Goal: Transaction & Acquisition: Purchase product/service

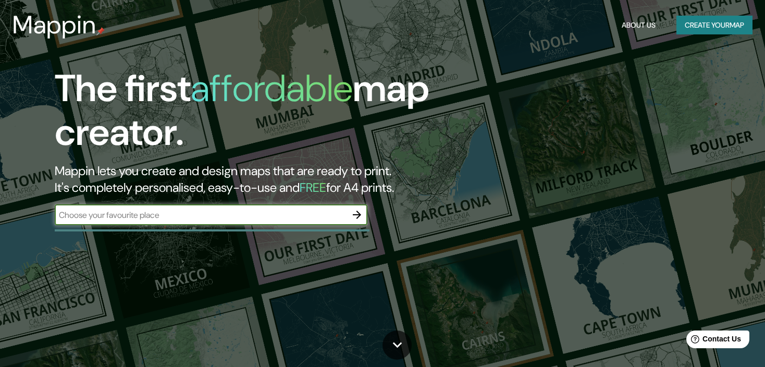
click at [285, 222] on div "​" at bounding box center [211, 214] width 313 height 21
type input "mancora"
click at [363, 215] on button "button" at bounding box center [356, 214] width 21 height 21
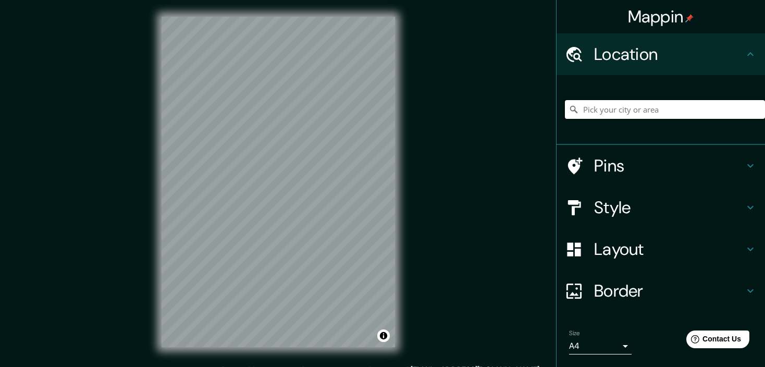
click at [651, 109] on input "Pick your city or area" at bounding box center [665, 109] width 200 height 19
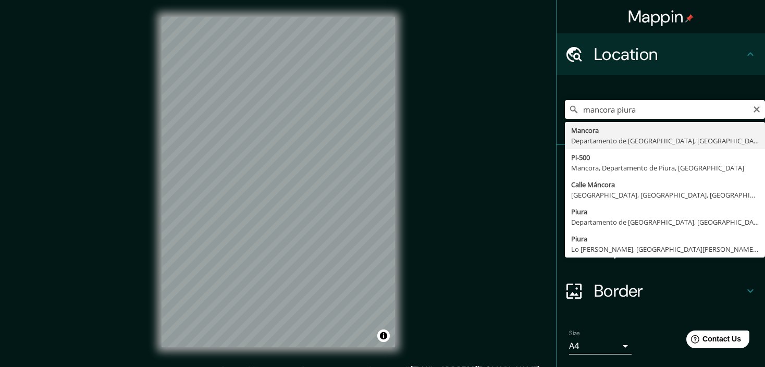
type input "Mancora, Departamento de Piura, [GEOGRAPHIC_DATA]"
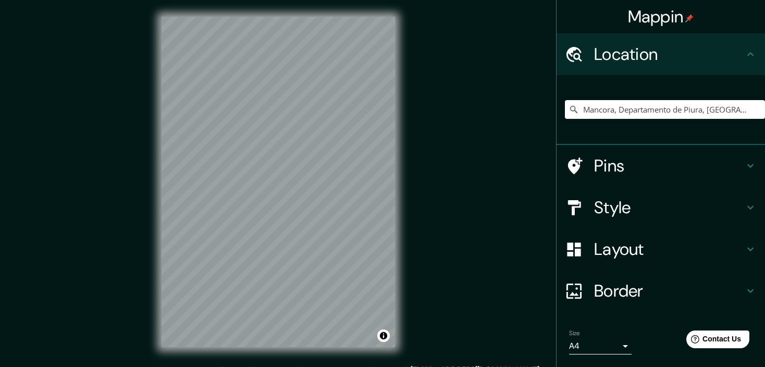
click at [675, 158] on h4 "Pins" at bounding box center [669, 165] width 150 height 21
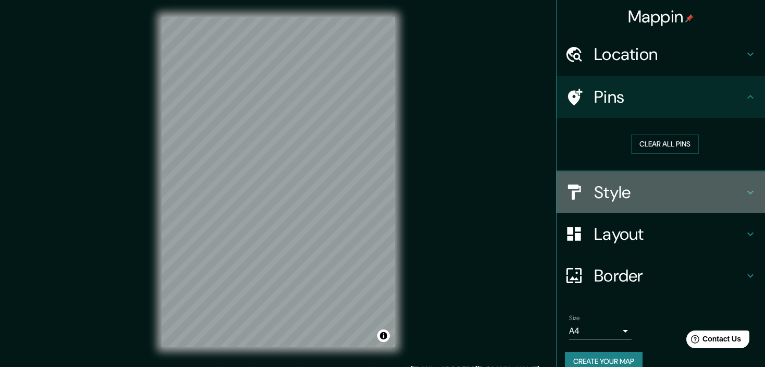
click at [656, 192] on h4 "Style" at bounding box center [669, 192] width 150 height 21
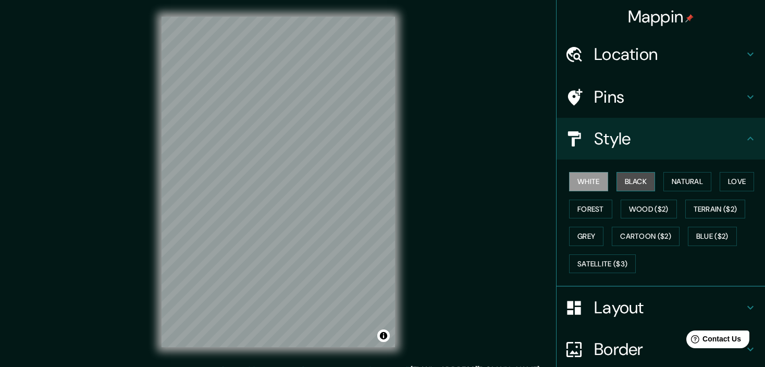
click at [633, 182] on button "Black" at bounding box center [635, 181] width 39 height 19
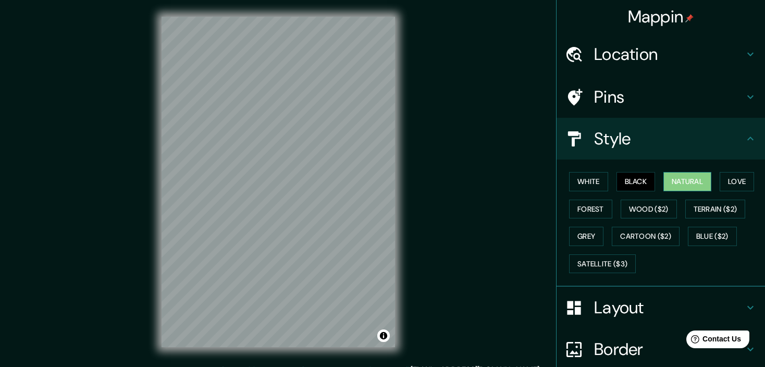
click at [678, 185] on button "Natural" at bounding box center [687, 181] width 48 height 19
click at [733, 186] on button "Love" at bounding box center [736, 181] width 34 height 19
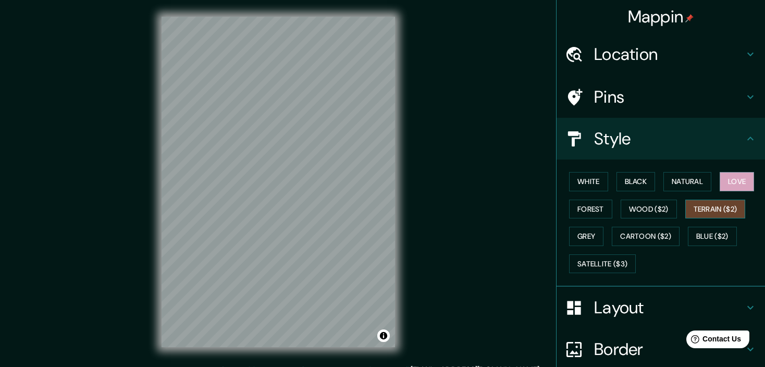
click at [719, 205] on button "Terrain ($2)" at bounding box center [715, 209] width 60 height 19
click at [582, 207] on button "Forest" at bounding box center [590, 209] width 43 height 19
click at [719, 188] on button "Love" at bounding box center [736, 181] width 34 height 19
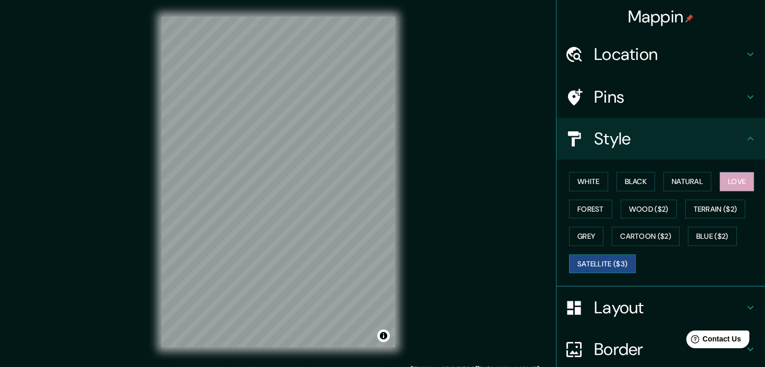
click at [593, 263] on button "Satellite ($3)" at bounding box center [602, 263] width 67 height 19
click at [633, 240] on button "Cartoon ($2)" at bounding box center [646, 236] width 68 height 19
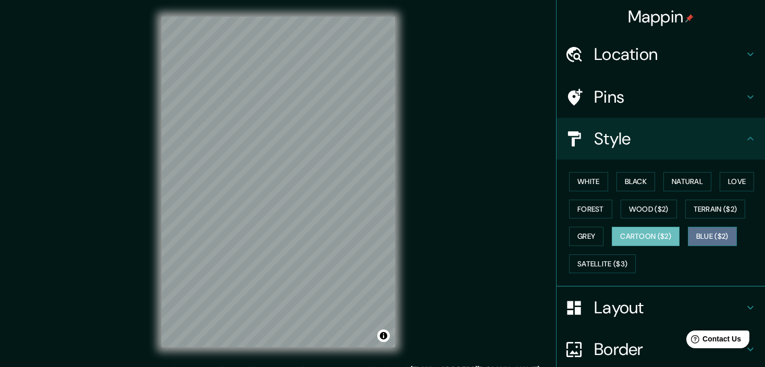
click at [706, 237] on button "Blue ($2)" at bounding box center [712, 236] width 49 height 19
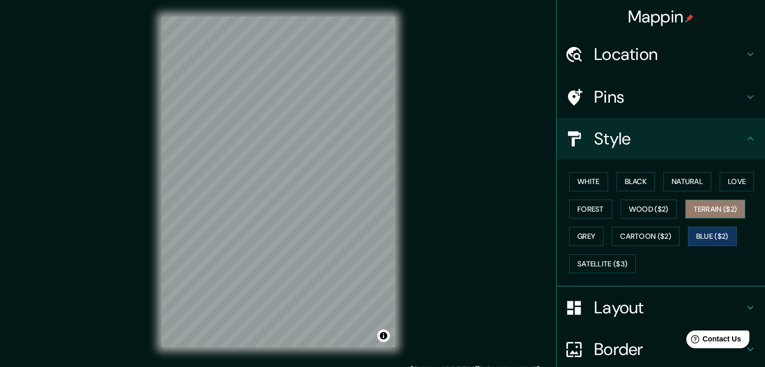
click at [709, 215] on button "Terrain ($2)" at bounding box center [715, 209] width 60 height 19
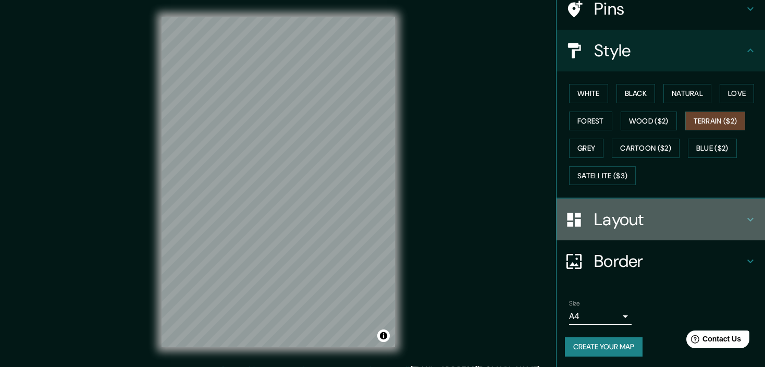
click at [651, 228] on div "Layout" at bounding box center [660, 219] width 208 height 42
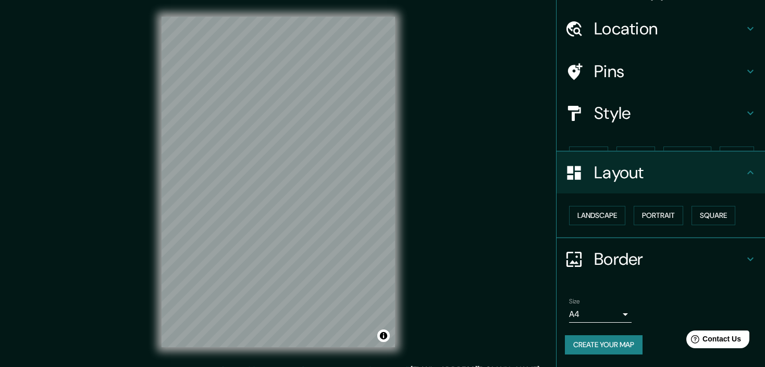
scroll to position [7, 0]
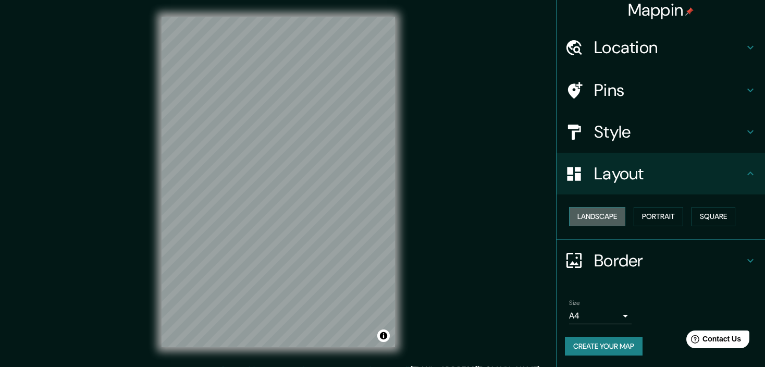
click at [615, 213] on button "Landscape" at bounding box center [597, 216] width 56 height 19
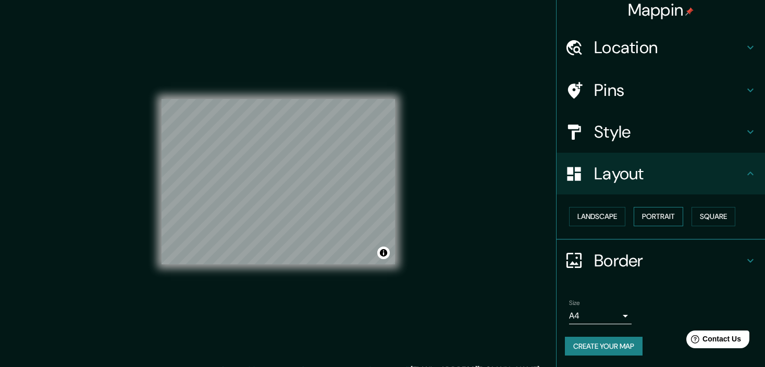
click at [633, 216] on button "Portrait" at bounding box center [657, 216] width 49 height 19
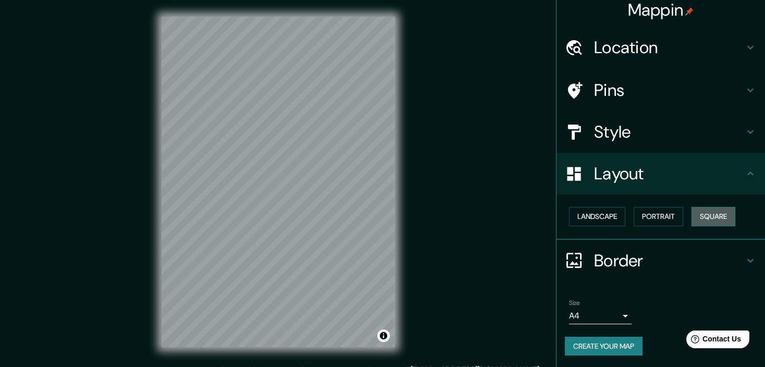
click at [706, 216] on button "Square" at bounding box center [713, 216] width 44 height 19
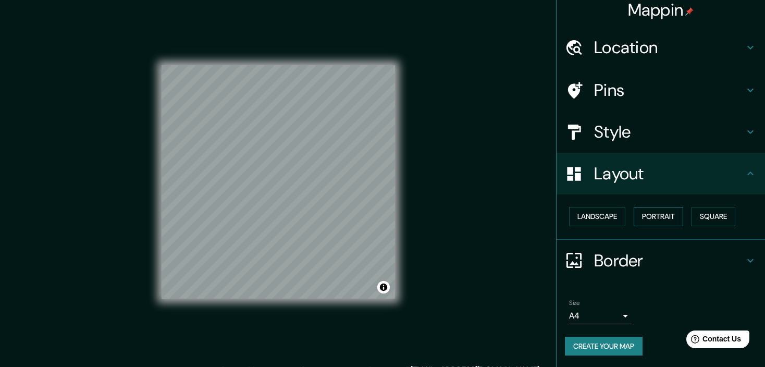
click at [649, 216] on button "Portrait" at bounding box center [657, 216] width 49 height 19
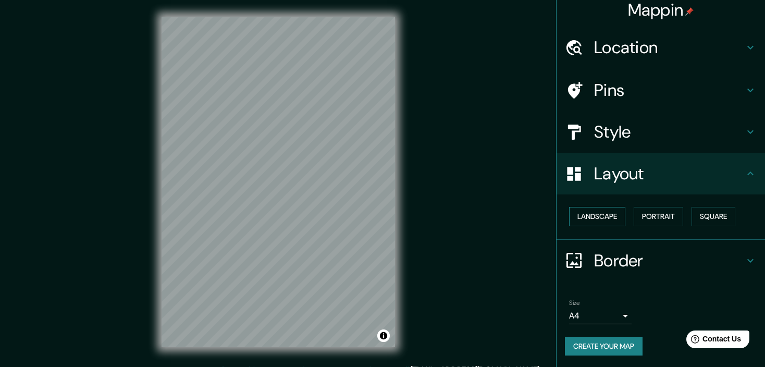
click at [599, 217] on button "Landscape" at bounding box center [597, 216] width 56 height 19
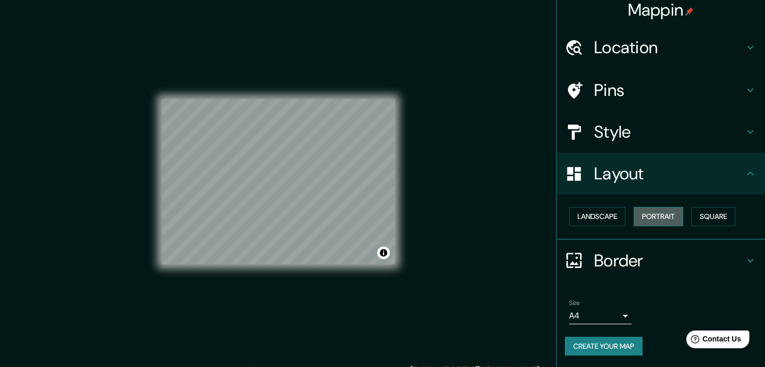
click at [656, 208] on button "Portrait" at bounding box center [657, 216] width 49 height 19
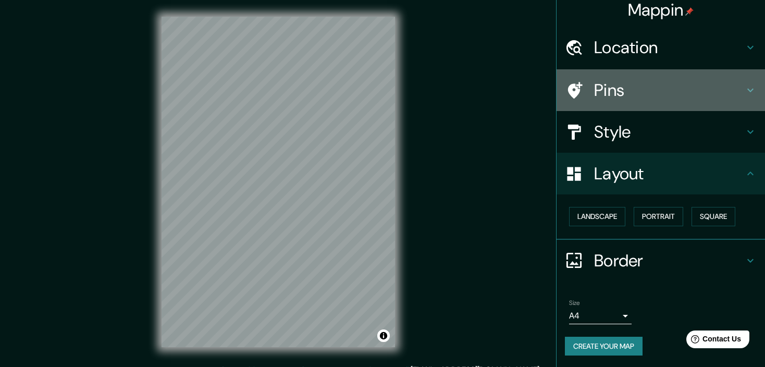
click at [611, 80] on h4 "Pins" at bounding box center [669, 90] width 150 height 21
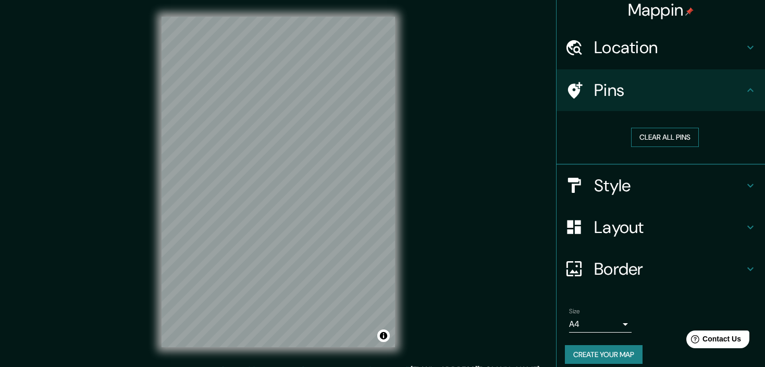
click at [650, 144] on button "Clear all pins" at bounding box center [665, 137] width 68 height 19
click at [627, 57] on h4 "Location" at bounding box center [669, 47] width 150 height 21
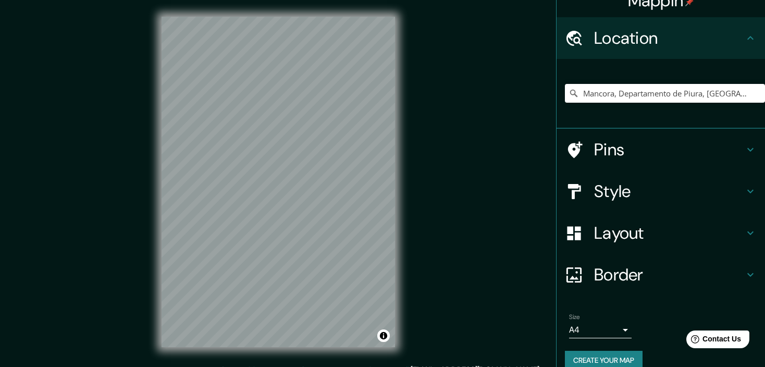
scroll to position [31, 0]
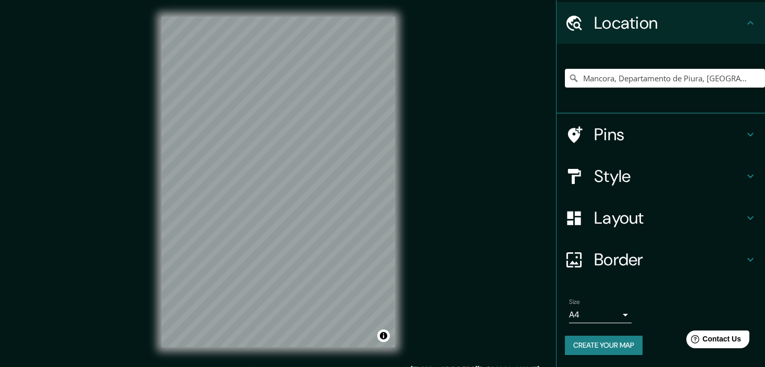
click at [637, 226] on h4 "Layout" at bounding box center [669, 217] width 150 height 21
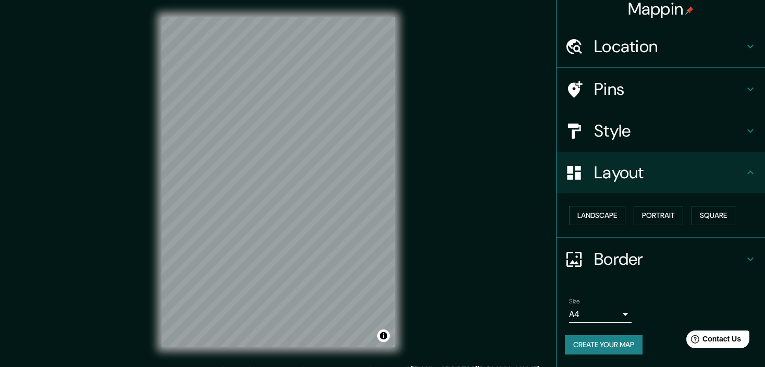
scroll to position [7, 0]
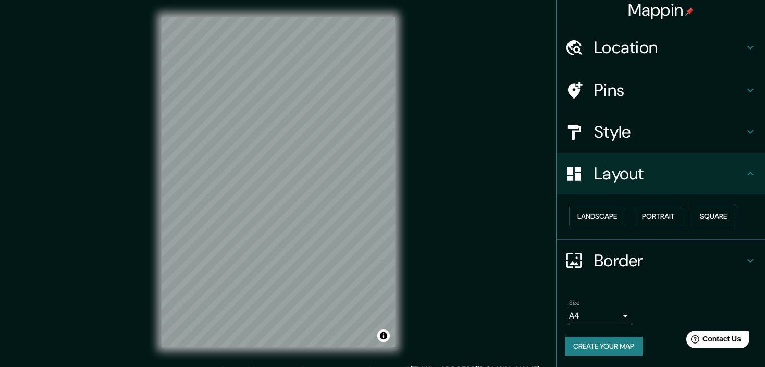
click at [625, 125] on h4 "Style" at bounding box center [669, 131] width 150 height 21
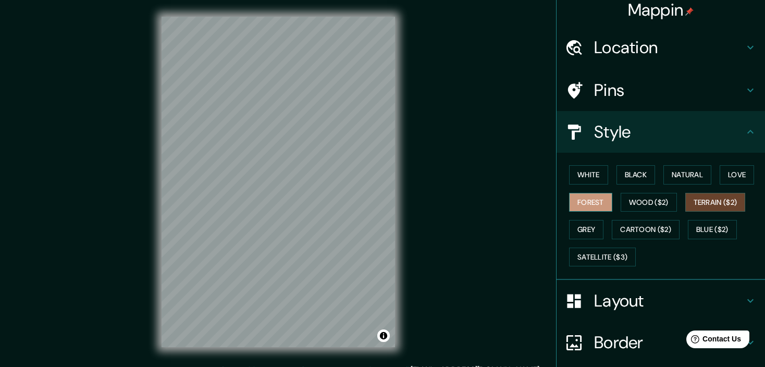
click at [596, 210] on button "Forest" at bounding box center [590, 202] width 43 height 19
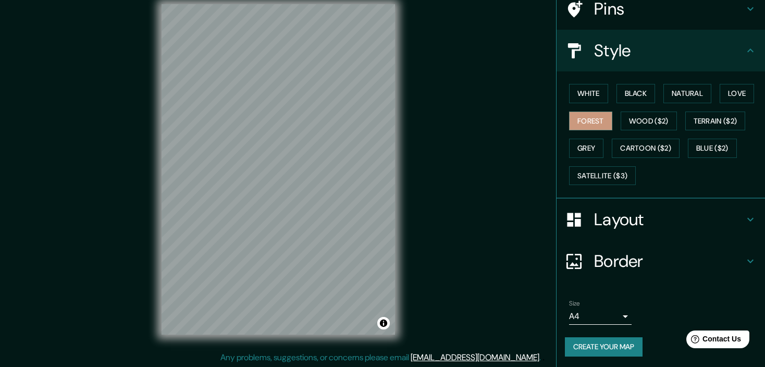
scroll to position [13, 0]
click at [614, 317] on body "Mappin Location [GEOGRAPHIC_DATA], [GEOGRAPHIC_DATA], [GEOGRAPHIC_DATA] Pins St…" at bounding box center [382, 170] width 765 height 367
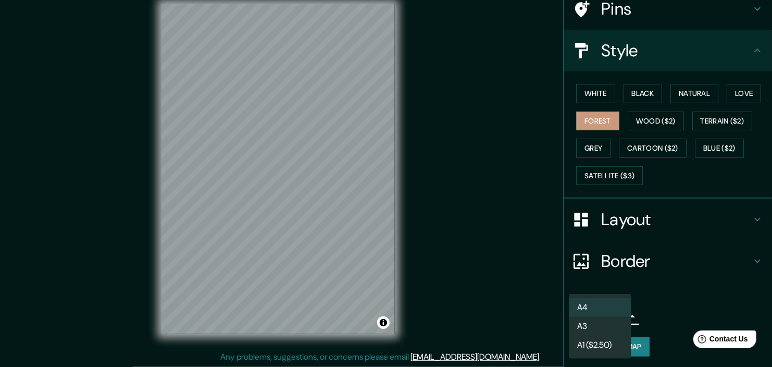
click at [608, 327] on li "A3" at bounding box center [600, 326] width 63 height 19
click at [603, 313] on body "Mappin Location [GEOGRAPHIC_DATA], [GEOGRAPHIC_DATA], [GEOGRAPHIC_DATA] Pins St…" at bounding box center [386, 170] width 772 height 367
click at [598, 307] on li "A4" at bounding box center [600, 307] width 63 height 19
type input "single"
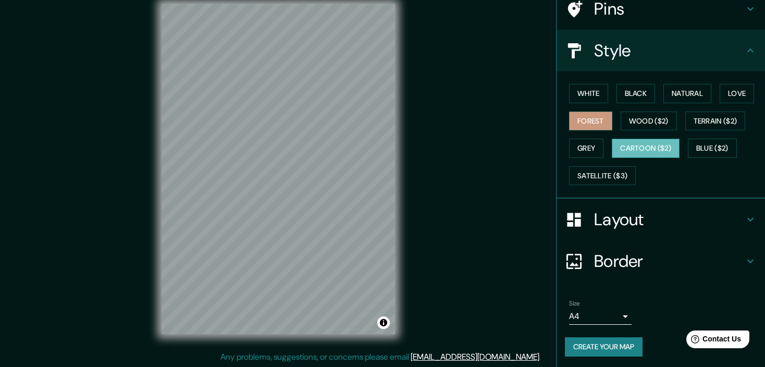
click at [616, 145] on button "Cartoon ($2)" at bounding box center [646, 148] width 68 height 19
click at [580, 97] on button "White" at bounding box center [588, 93] width 39 height 19
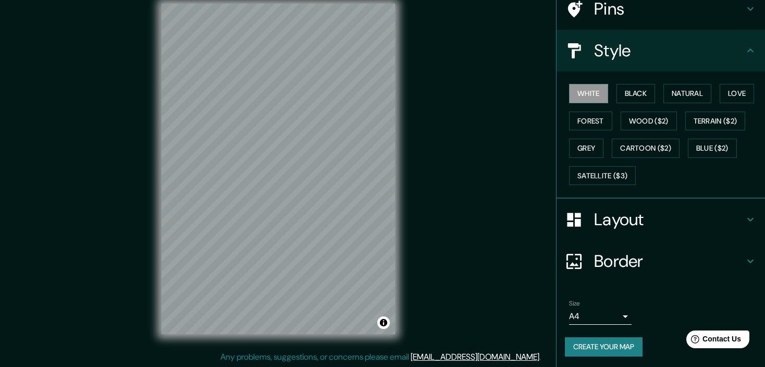
click at [625, 252] on h4 "Border" at bounding box center [669, 261] width 150 height 21
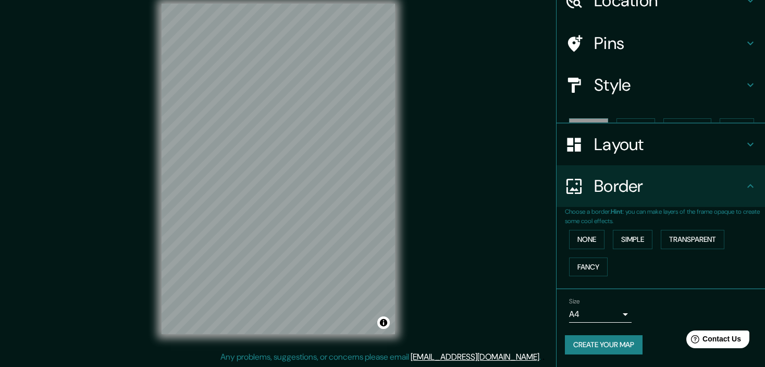
scroll to position [35, 0]
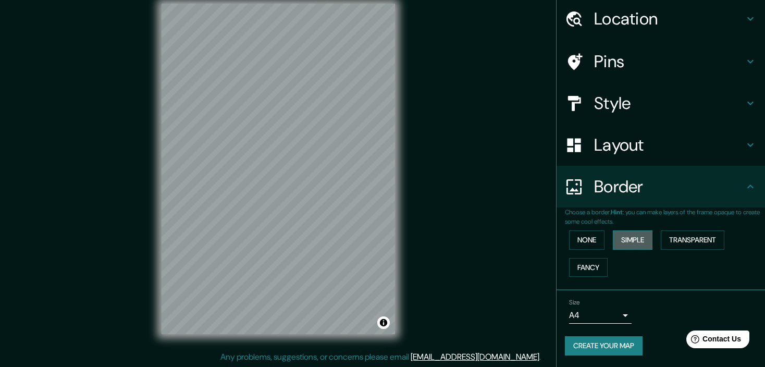
click at [626, 238] on button "Simple" at bounding box center [633, 239] width 40 height 19
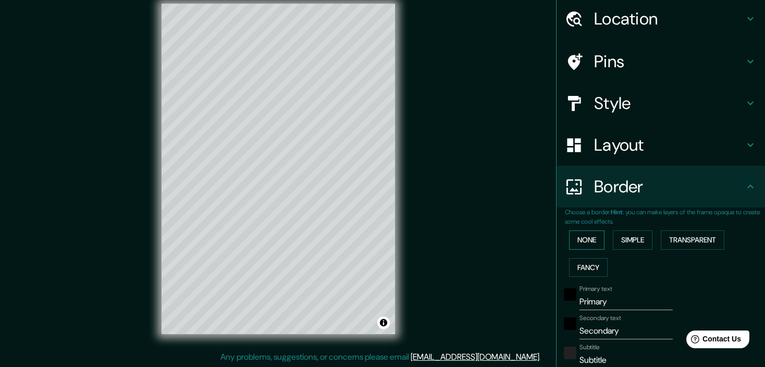
click at [587, 236] on button "None" at bounding box center [586, 239] width 35 height 19
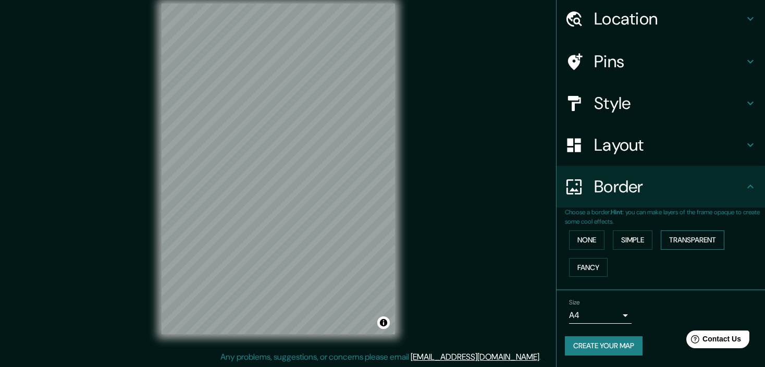
click at [690, 238] on button "Transparent" at bounding box center [693, 239] width 64 height 19
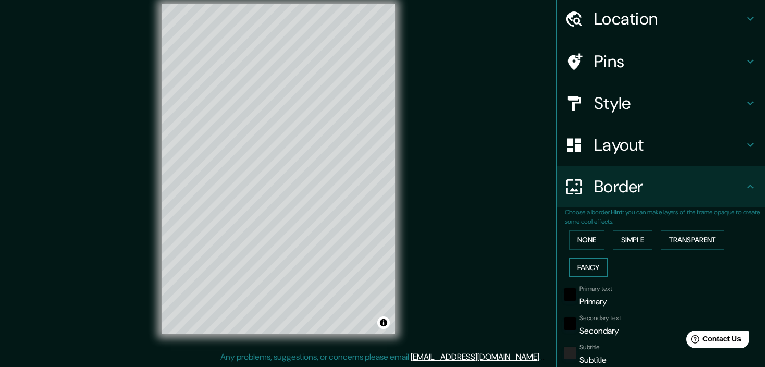
click at [579, 266] on button "Fancy" at bounding box center [588, 267] width 39 height 19
click at [582, 246] on button "None" at bounding box center [586, 239] width 35 height 19
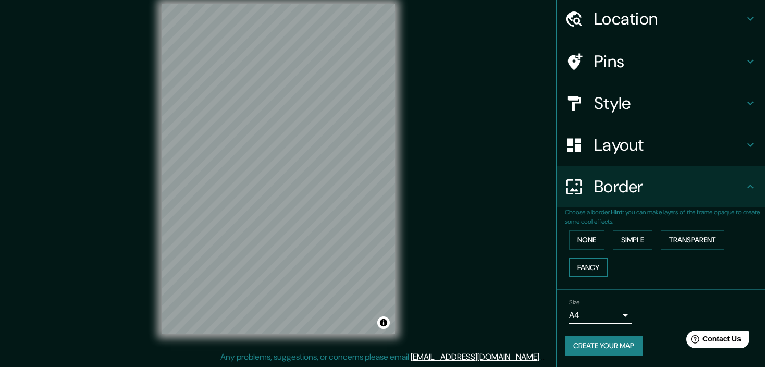
click at [586, 274] on button "Fancy" at bounding box center [588, 267] width 39 height 19
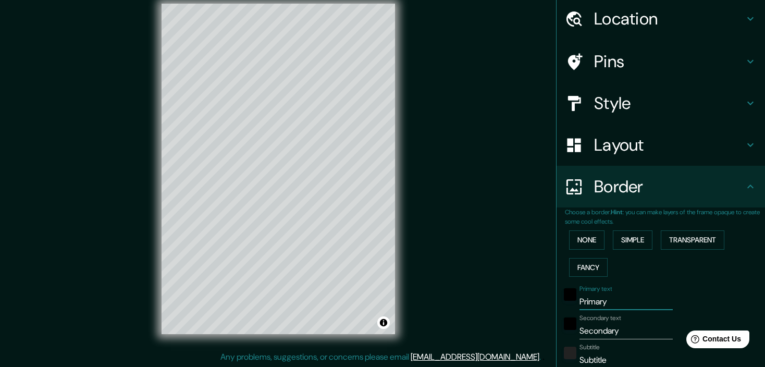
click at [371, 305] on div "Mappin Location [GEOGRAPHIC_DATA], [GEOGRAPHIC_DATA], [GEOGRAPHIC_DATA] Pins St…" at bounding box center [382, 177] width 765 height 380
type input "m"
type input "179"
type input "36"
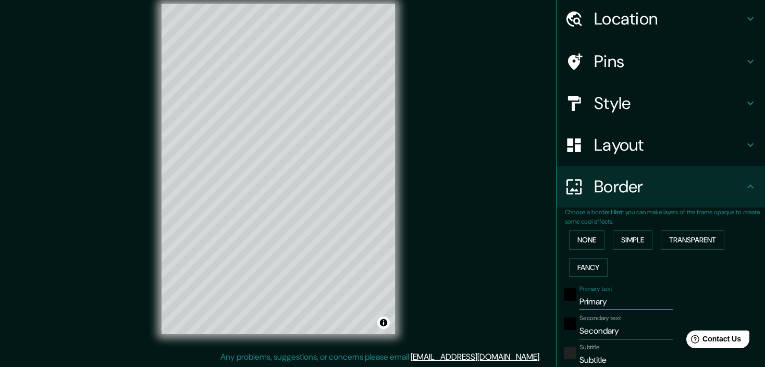
type input "18"
type input "má"
type input "179"
type input "36"
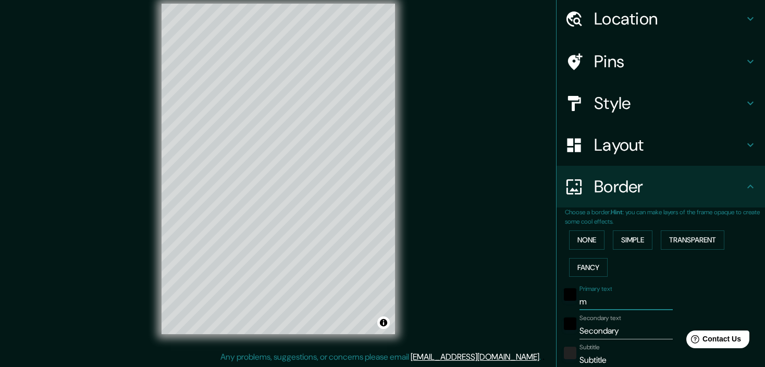
type input "18"
type input "mán"
type input "179"
type input "36"
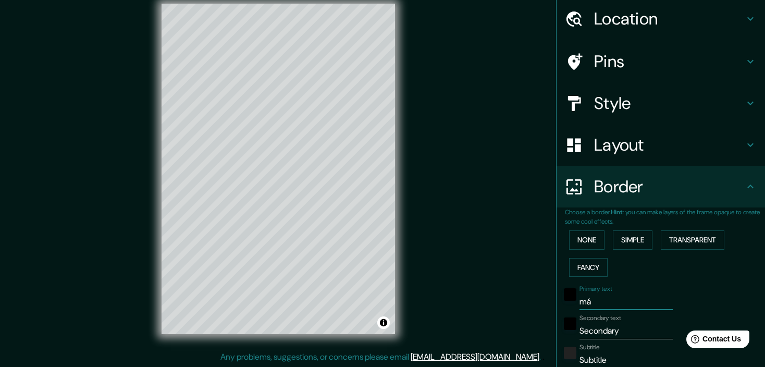
type input "18"
type input "mánc"
type input "179"
type input "36"
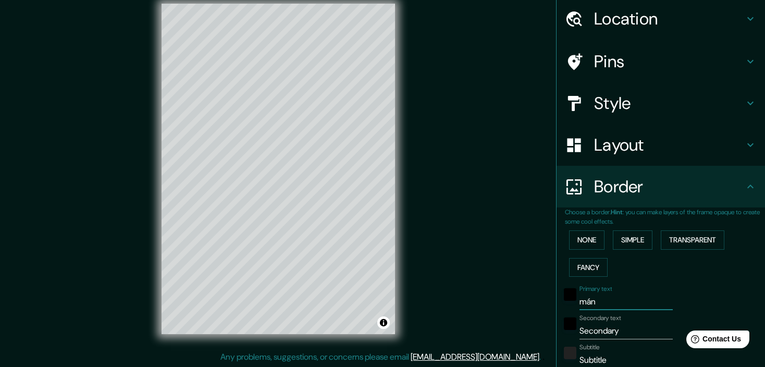
type input "18"
type input "mánco"
type input "179"
type input "36"
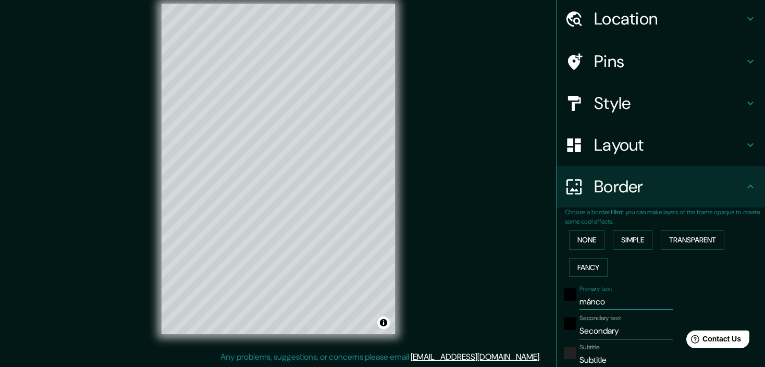
type input "18"
type input "máncor"
type input "179"
type input "36"
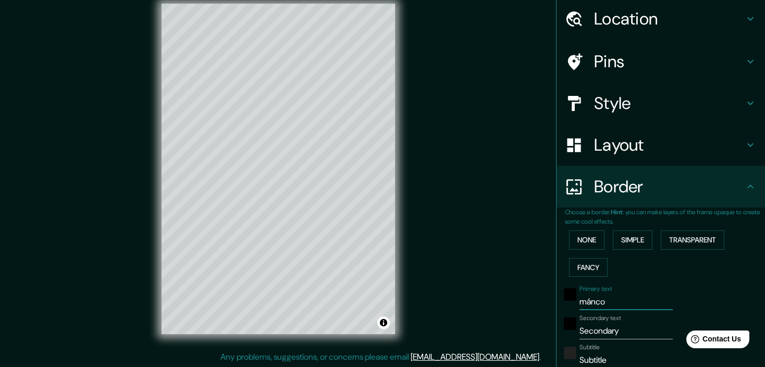
type input "18"
type input "máncora"
type input "179"
type input "36"
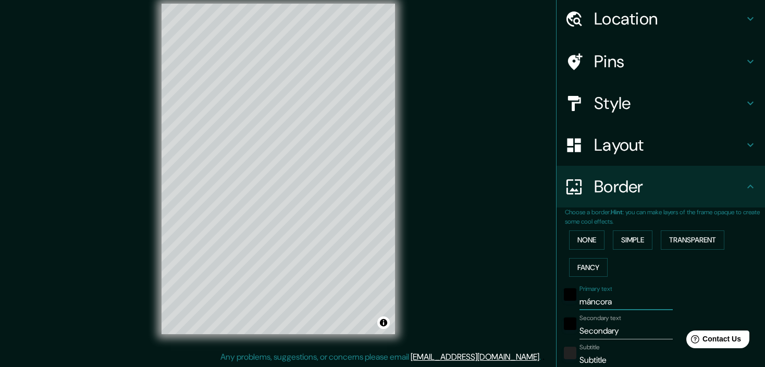
type input "18"
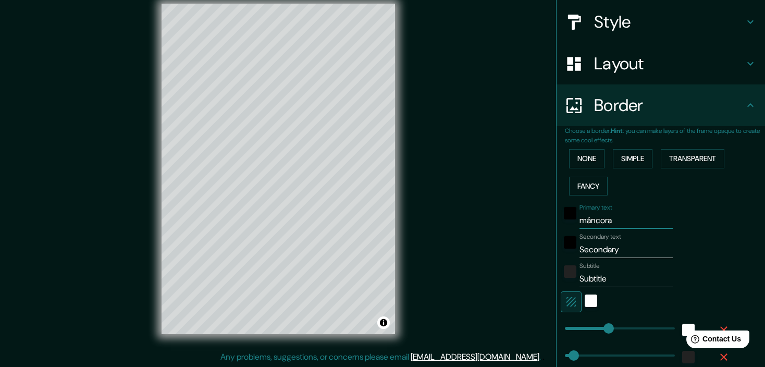
scroll to position [140, 0]
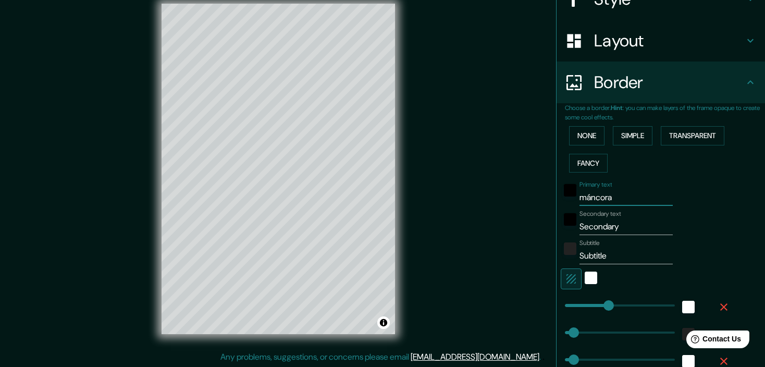
type input "179"
type input "máncora"
drag, startPoint x: 622, startPoint y: 225, endPoint x: 491, endPoint y: 223, distance: 130.8
click at [491, 223] on div "Mappin Location [GEOGRAPHIC_DATA], [GEOGRAPHIC_DATA], [GEOGRAPHIC_DATA] Pins St…" at bounding box center [382, 177] width 765 height 380
type input "c"
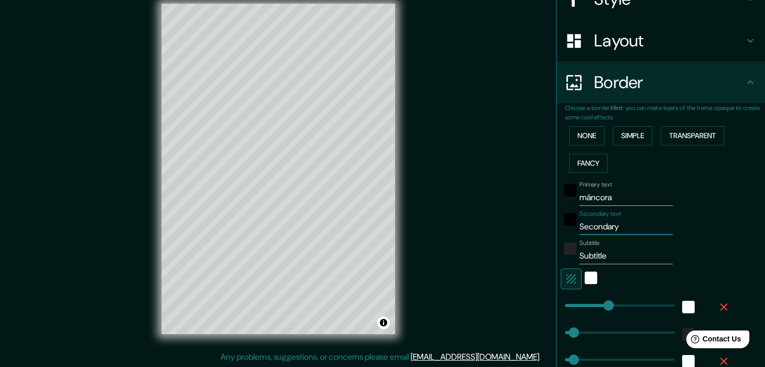
type input "179"
type input "36"
type input "18"
type input "ce"
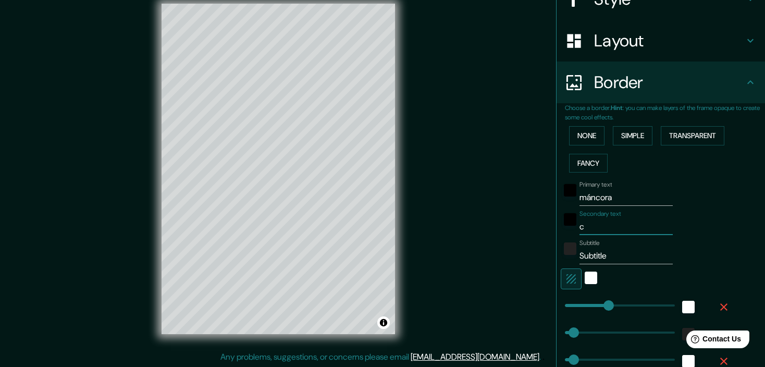
type input "179"
type input "36"
type input "18"
type input "cen"
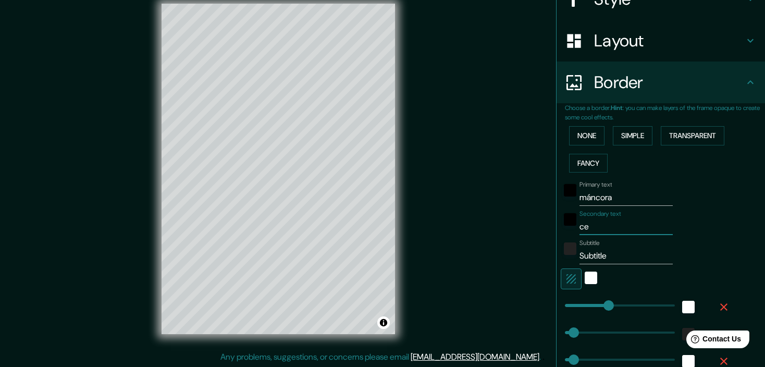
type input "179"
type input "36"
type input "18"
type input "cent"
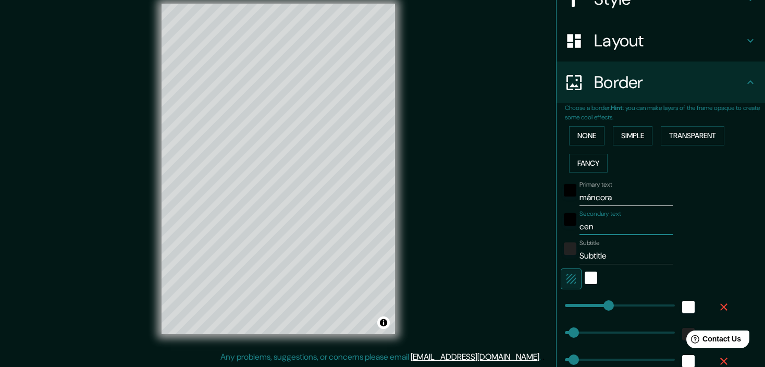
type input "179"
type input "36"
type input "18"
type input "centr"
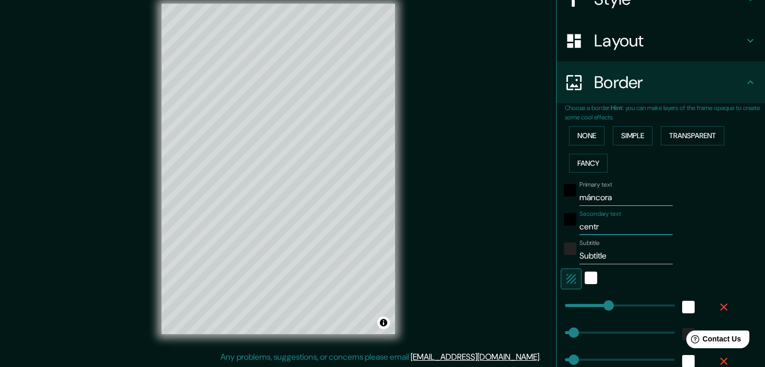
type input "179"
type input "36"
type input "18"
type input "centro"
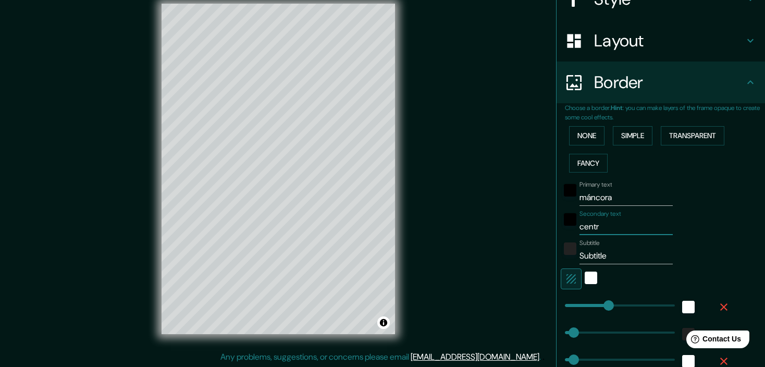
type input "179"
type input "36"
type input "18"
type input "centro"
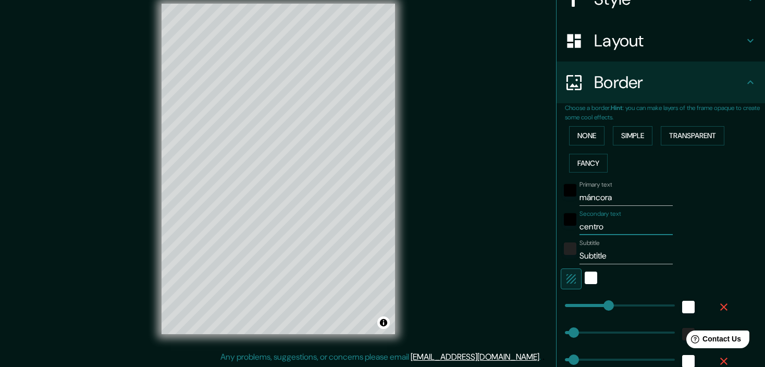
type input "179"
type input "36"
type input "18"
type input "centro de"
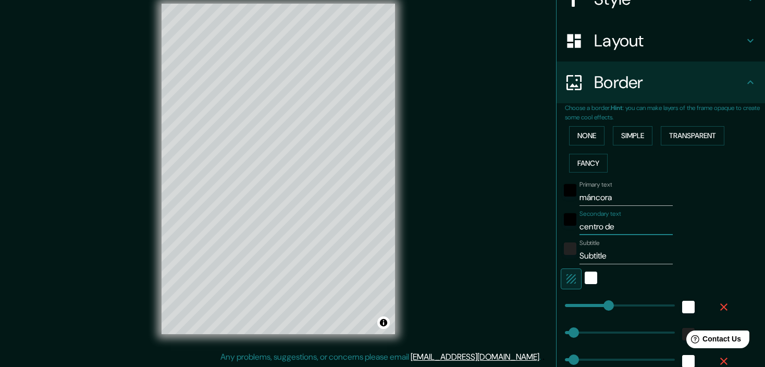
type input "179"
type input "36"
type input "18"
type input "centro de"
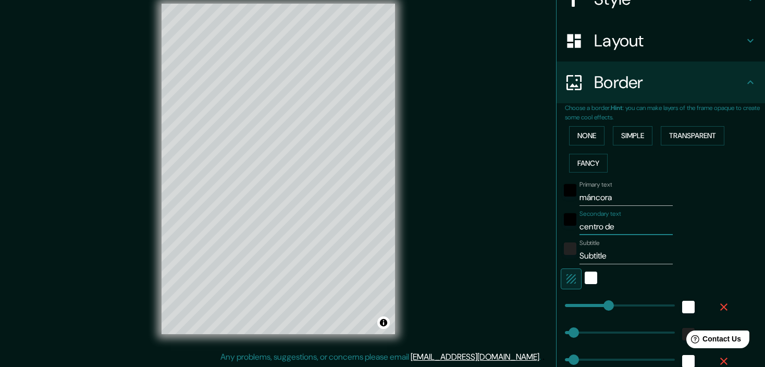
type input "179"
type input "36"
type input "18"
type input "centro de a"
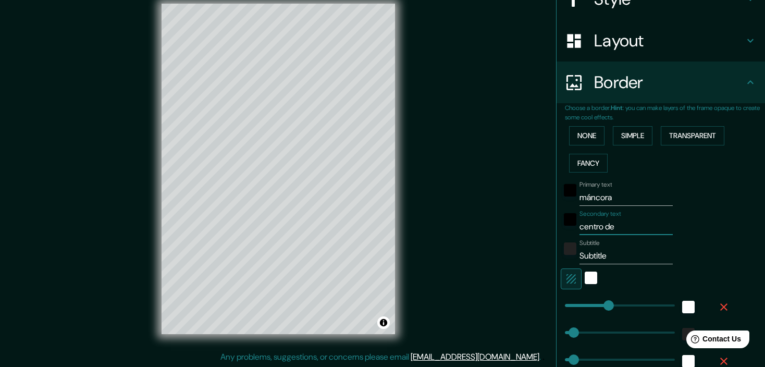
type input "179"
type input "36"
type input "18"
type input "centro de al"
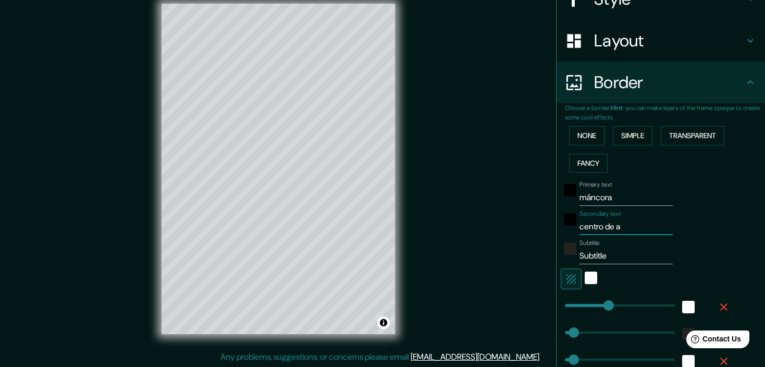
type input "179"
type input "36"
type input "18"
type input "centro de alt"
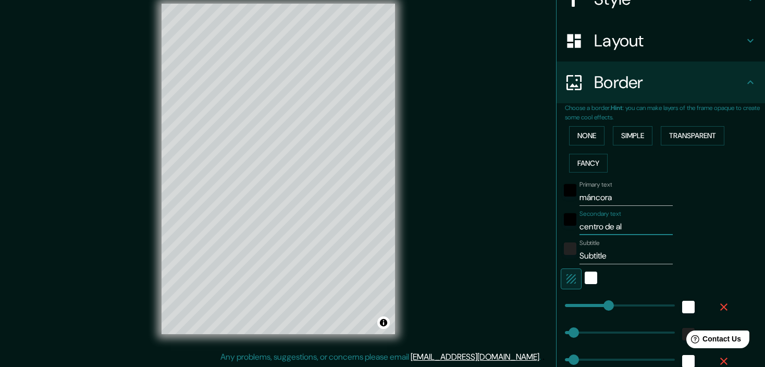
type input "179"
type input "36"
type input "18"
type input "centro de alto"
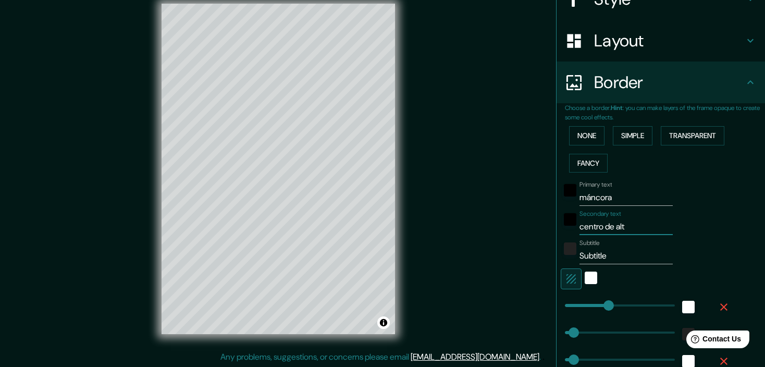
type input "179"
type input "36"
type input "18"
type input "centro de alto"
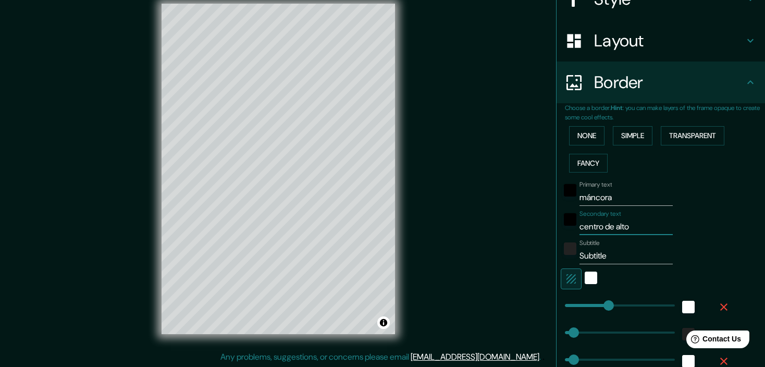
type input "179"
type input "36"
type input "18"
type input "centro de alto r"
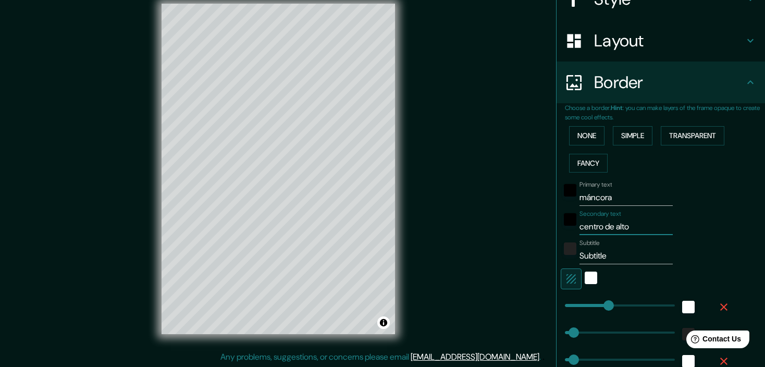
type input "179"
type input "36"
type input "18"
type input "centro de alto ren"
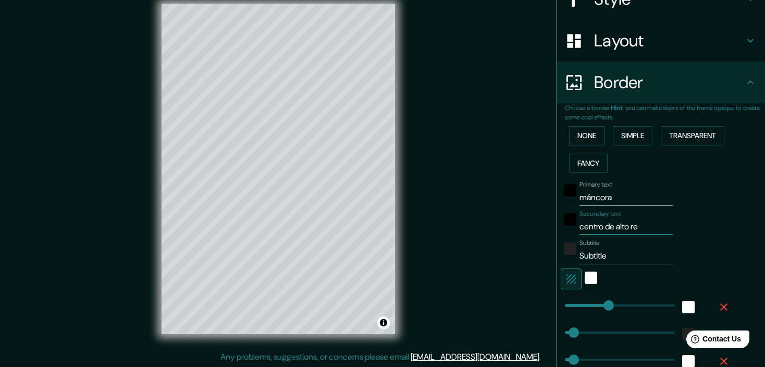
type input "179"
type input "36"
type input "18"
type input "centro de alto rend"
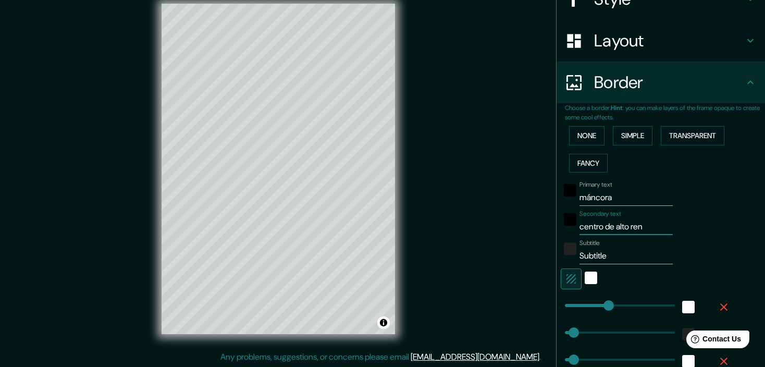
type input "179"
type input "36"
type input "18"
type input "centro de alto rendi"
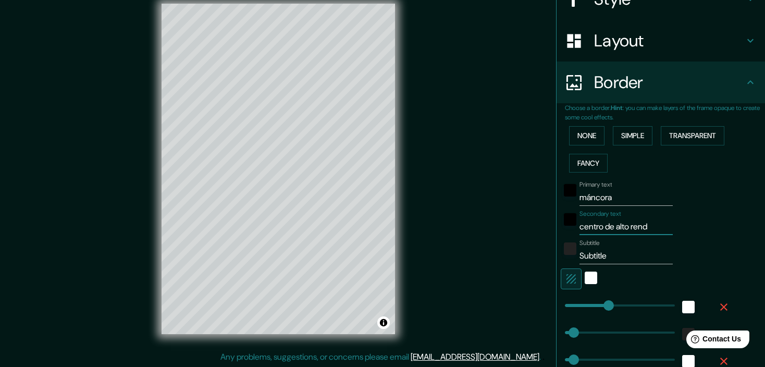
type input "179"
type input "36"
type input "18"
type input "centro de alto rendim"
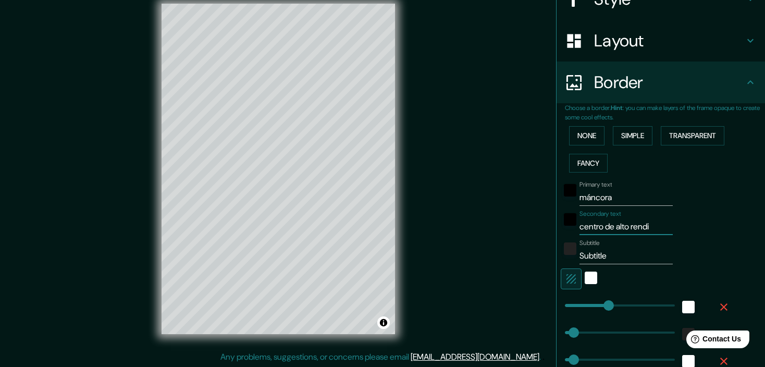
type input "179"
type input "36"
type input "18"
type input "centro de alto rendimi"
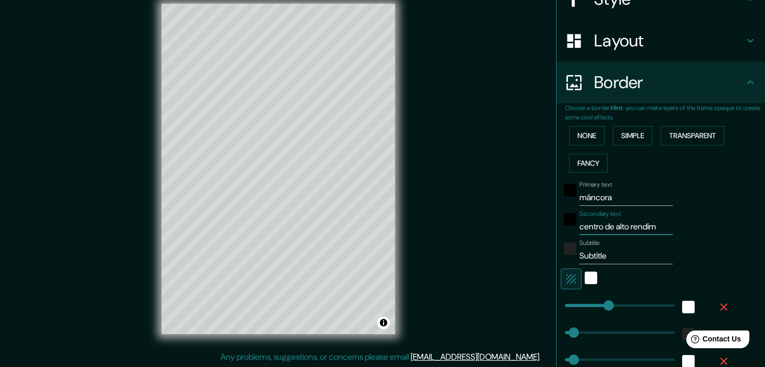
type input "179"
type input "36"
type input "18"
type input "centro de alto rendimie"
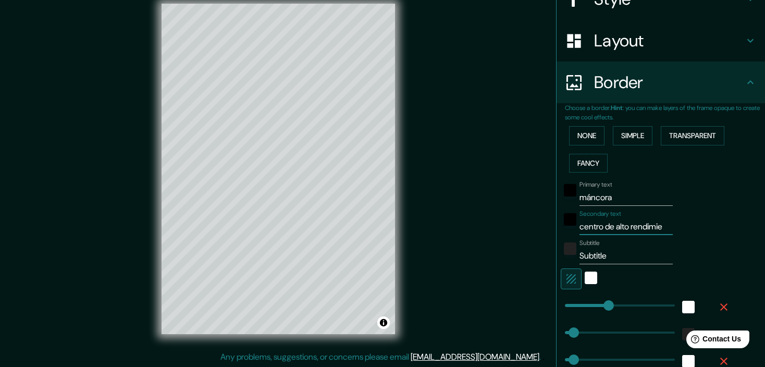
type input "179"
type input "36"
type input "18"
type input "centro de alto rendimietn"
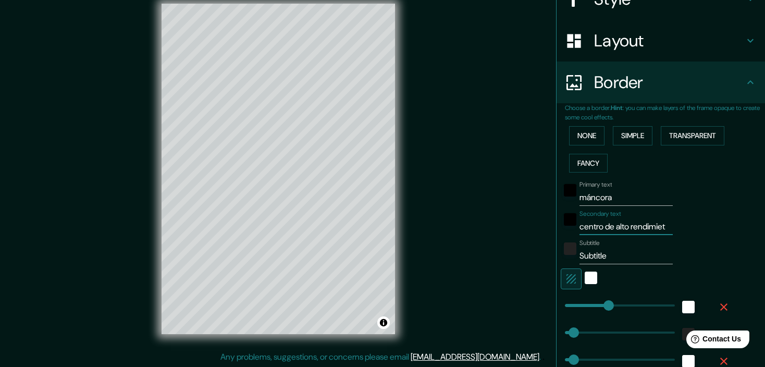
type input "179"
type input "36"
type input "18"
type input "centro de alto rendimietno"
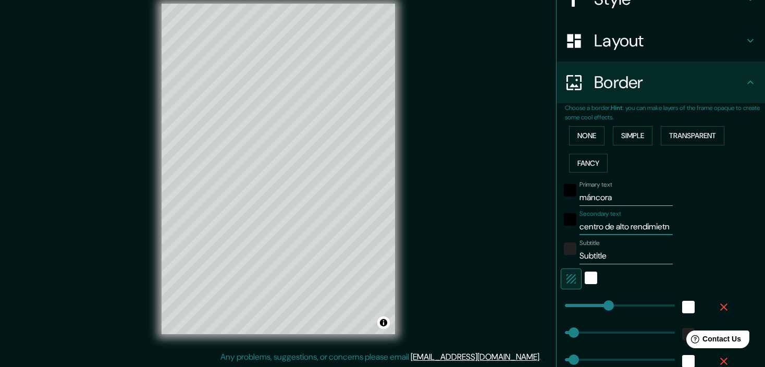
type input "179"
type input "36"
type input "18"
type input "centro de alto rendimietno"
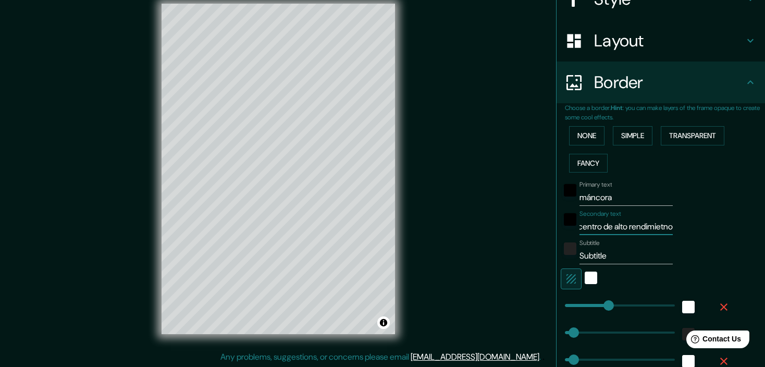
type input "179"
type input "36"
type input "18"
type input "centro de alto rendimietno"
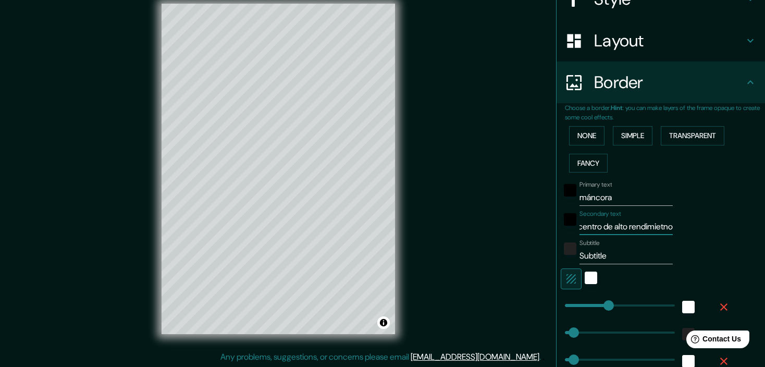
type input "179"
type input "36"
type input "18"
type input "centro de alto rendimietn"
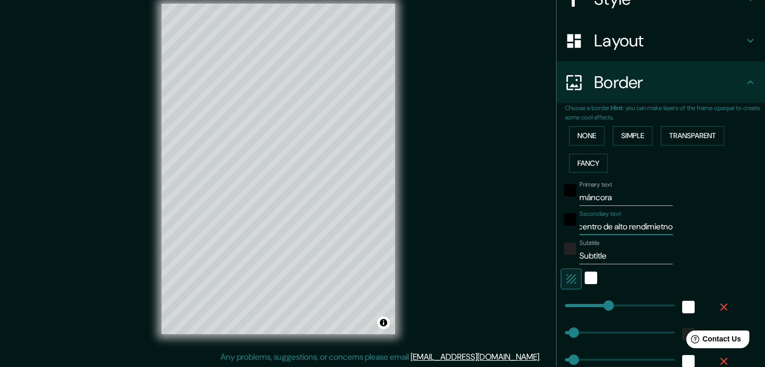
type input "179"
type input "36"
type input "18"
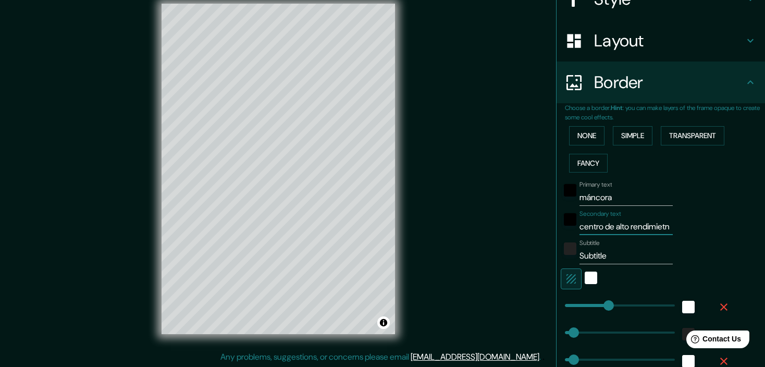
type input "centro de alto rendimiet"
type input "179"
type input "36"
type input "18"
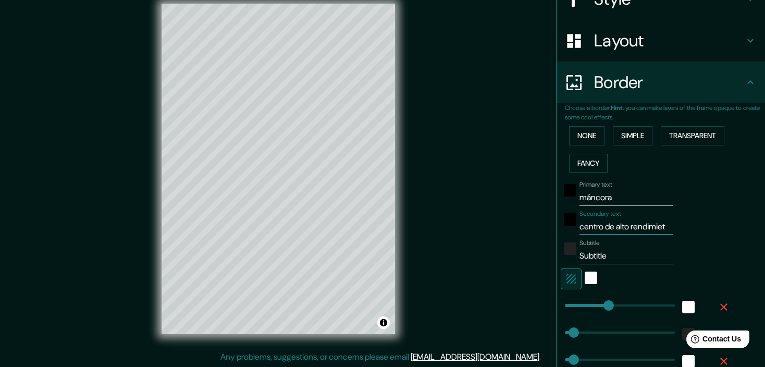
scroll to position [0, 0]
type input "centro de alto rendimie"
type input "179"
type input "36"
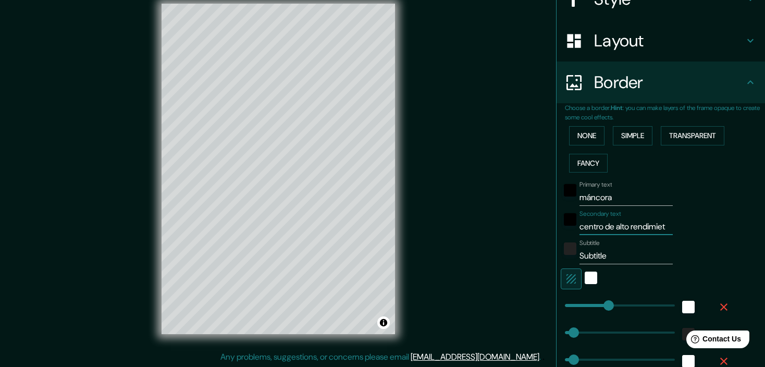
type input "18"
type input "centro de alto rendimien"
type input "179"
type input "36"
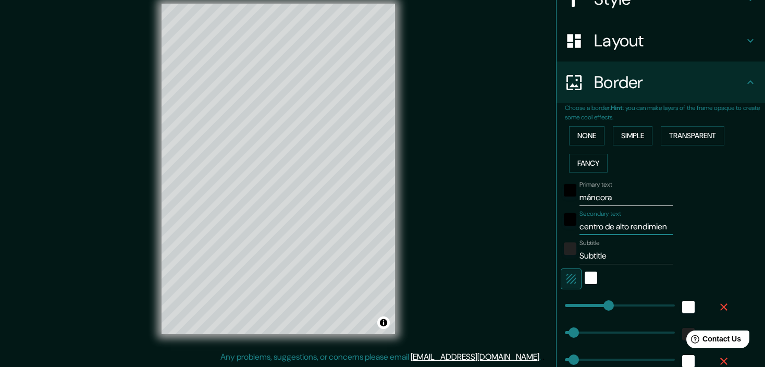
type input "18"
type input "centro de alto rendimient"
type input "179"
type input "36"
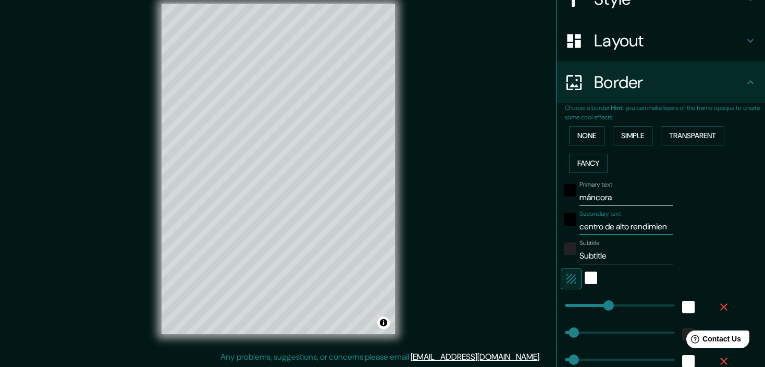
type input "18"
type input "centro de alto rendimiento"
type input "179"
type input "36"
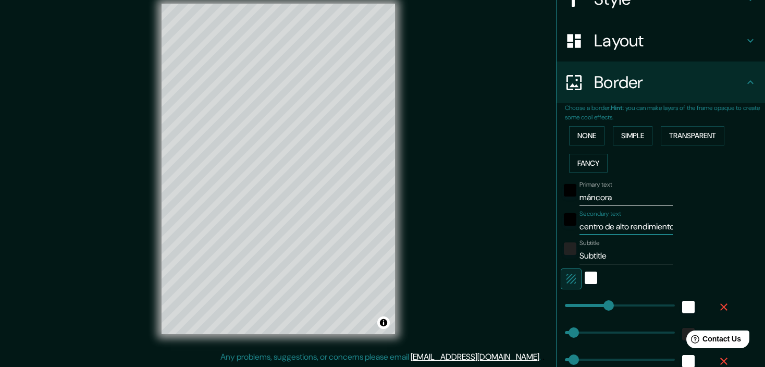
type input "18"
type input "centro de alto rendimiento"
type input "179"
type input "36"
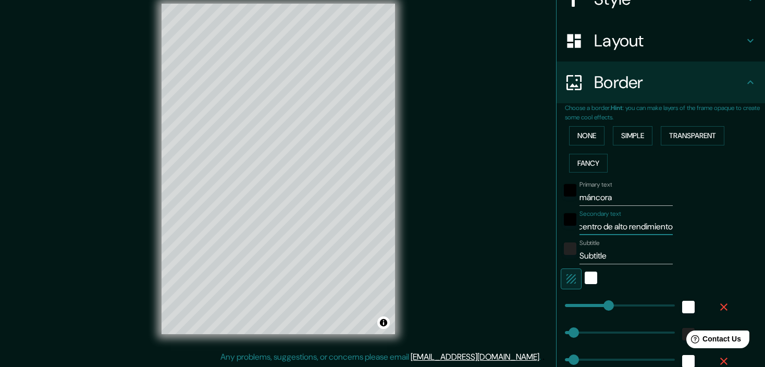
type input "18"
click at [391, 259] on div "Mappin Location [GEOGRAPHIC_DATA], [GEOGRAPHIC_DATA], [GEOGRAPHIC_DATA] Pins St…" at bounding box center [382, 177] width 765 height 380
drag, startPoint x: 654, startPoint y: 251, endPoint x: 427, endPoint y: 255, distance: 227.2
click at [429, 255] on div "Mappin Location [GEOGRAPHIC_DATA], [GEOGRAPHIC_DATA], [GEOGRAPHIC_DATA] Pins St…" at bounding box center [382, 177] width 765 height 380
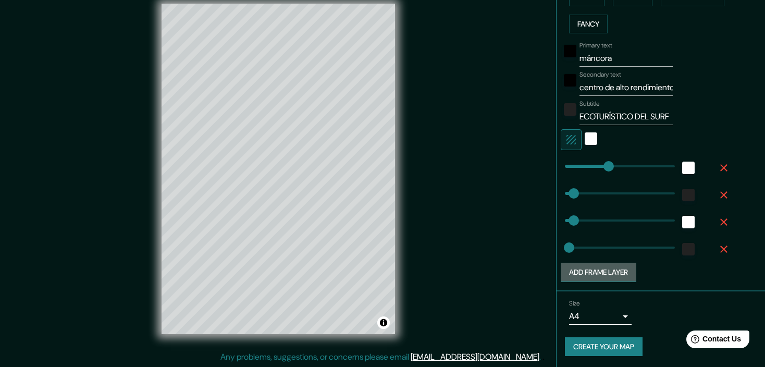
click at [613, 274] on button "Add frame layer" at bounding box center [599, 272] width 76 height 19
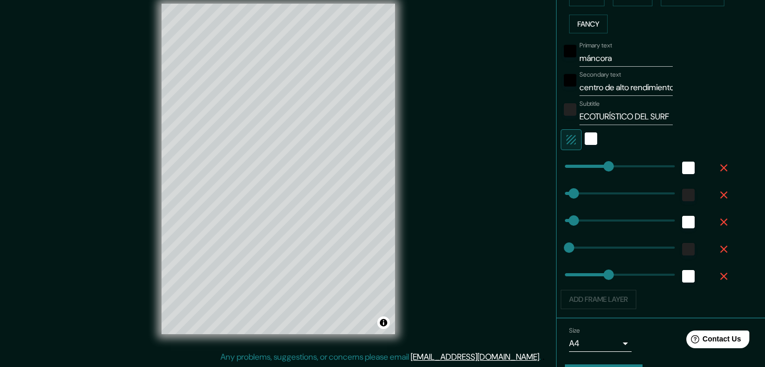
click at [614, 298] on div "Add frame layer" at bounding box center [646, 299] width 171 height 19
click at [718, 274] on icon "button" at bounding box center [723, 276] width 13 height 13
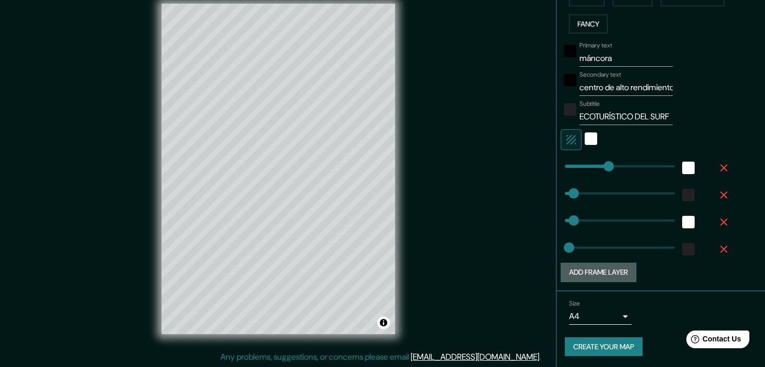
click at [615, 275] on button "Add frame layer" at bounding box center [599, 272] width 76 height 19
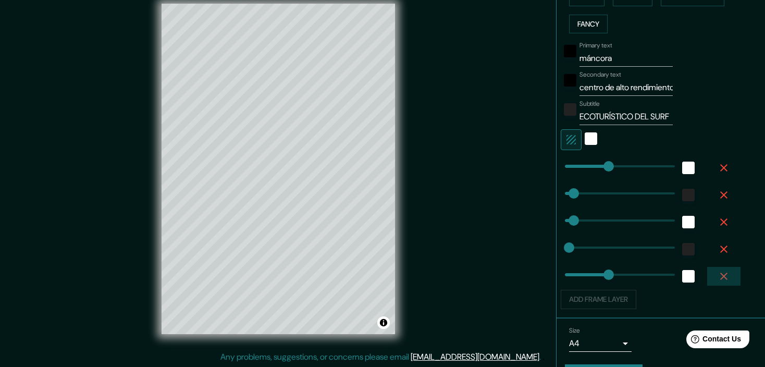
click at [717, 277] on icon "button" at bounding box center [723, 276] width 13 height 13
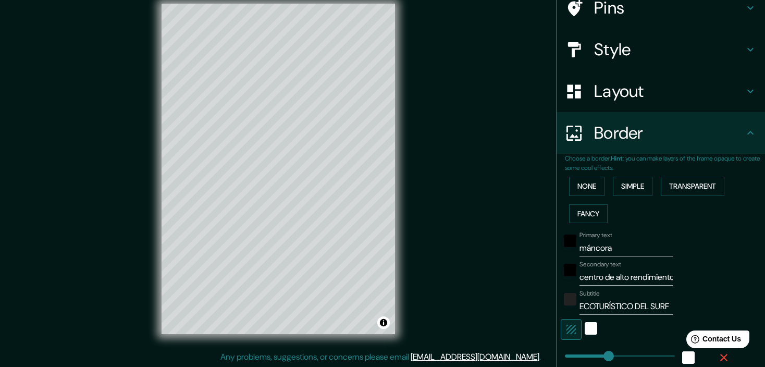
scroll to position [70, 0]
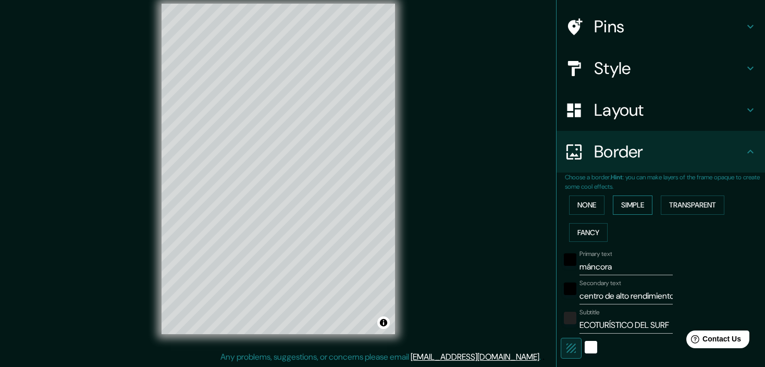
click at [623, 204] on button "Simple" at bounding box center [633, 204] width 40 height 19
click at [680, 204] on button "Transparent" at bounding box center [693, 204] width 64 height 19
click at [585, 228] on button "Fancy" at bounding box center [588, 232] width 39 height 19
click at [576, 205] on button "None" at bounding box center [586, 204] width 35 height 19
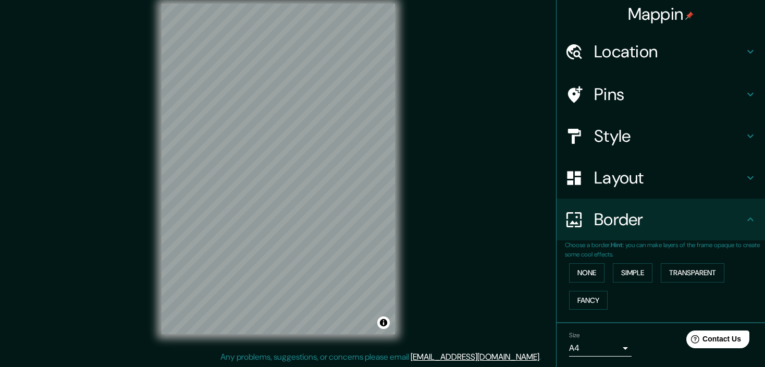
scroll to position [0, 0]
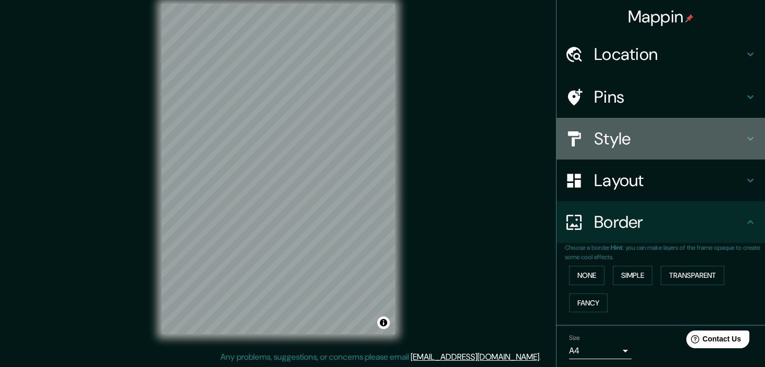
click at [619, 134] on h4 "Style" at bounding box center [669, 138] width 150 height 21
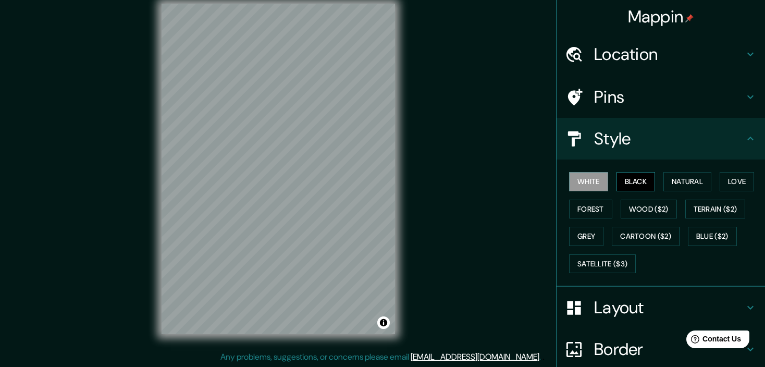
click at [621, 177] on button "Black" at bounding box center [635, 181] width 39 height 19
click at [680, 178] on button "Natural" at bounding box center [687, 181] width 48 height 19
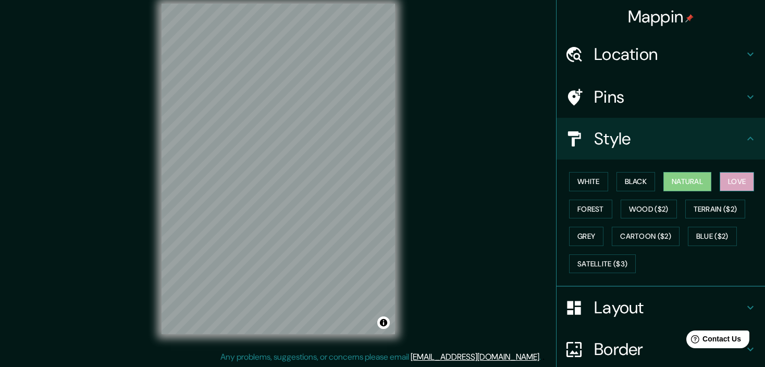
click at [720, 179] on button "Love" at bounding box center [736, 181] width 34 height 19
click at [593, 207] on button "Forest" at bounding box center [590, 209] width 43 height 19
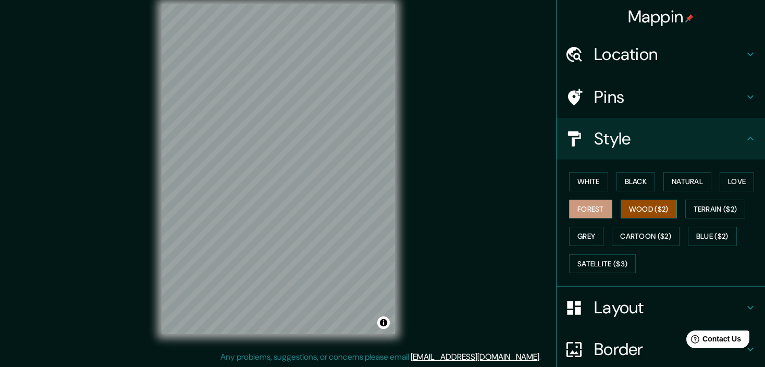
click at [635, 211] on button "Wood ($2)" at bounding box center [648, 209] width 56 height 19
click at [707, 210] on button "Terrain ($2)" at bounding box center [715, 209] width 60 height 19
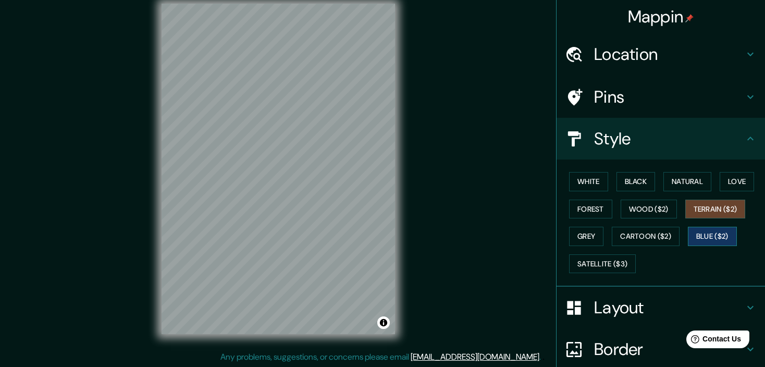
click at [702, 229] on button "Blue ($2)" at bounding box center [712, 236] width 49 height 19
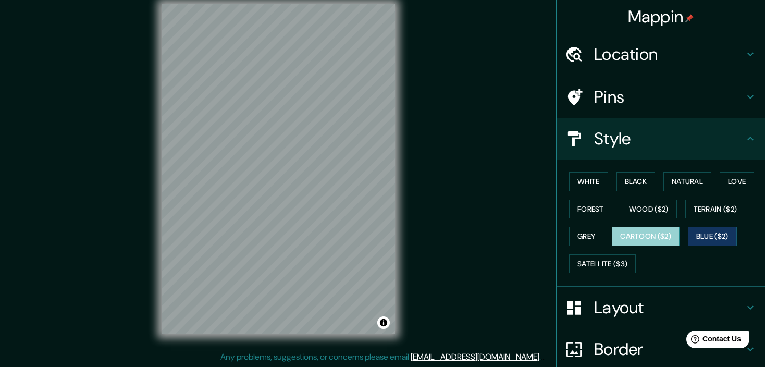
click at [641, 235] on button "Cartoon ($2)" at bounding box center [646, 236] width 68 height 19
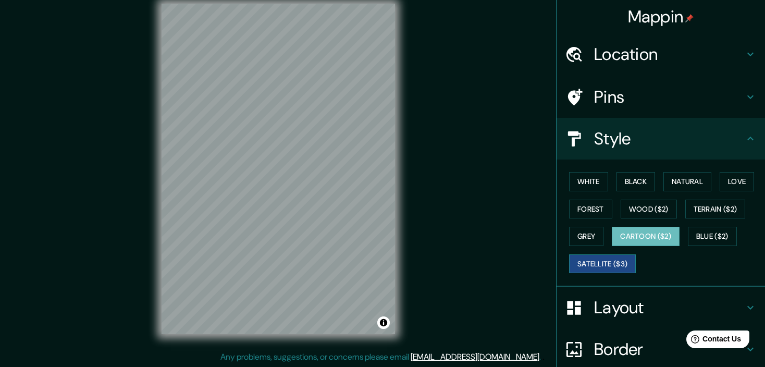
click at [604, 263] on button "Satellite ($3)" at bounding box center [602, 263] width 67 height 19
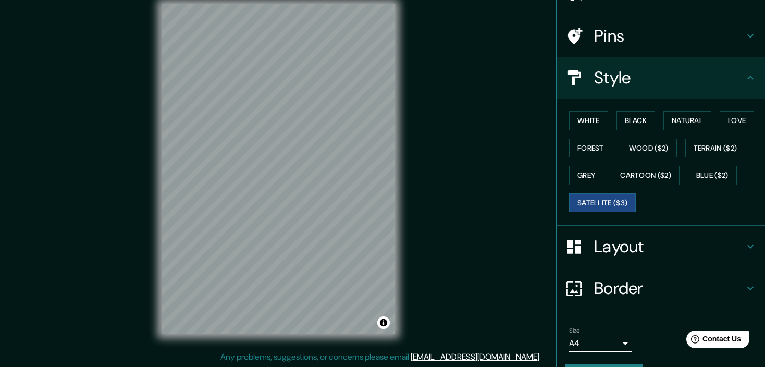
scroll to position [88, 0]
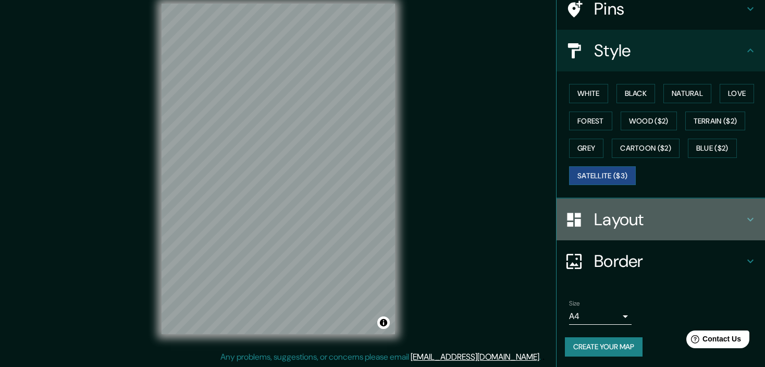
click at [629, 217] on h4 "Layout" at bounding box center [669, 219] width 150 height 21
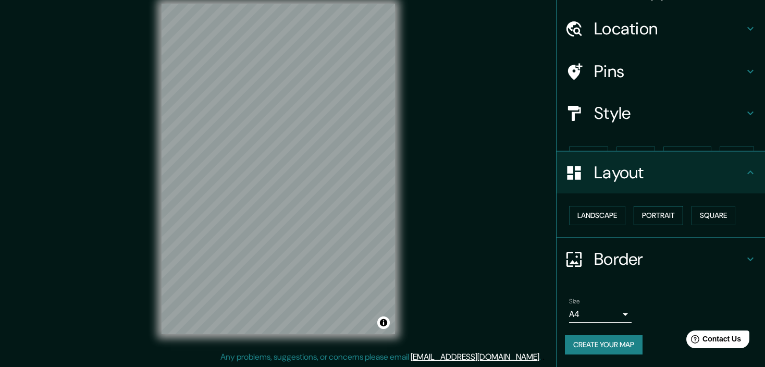
scroll to position [7, 0]
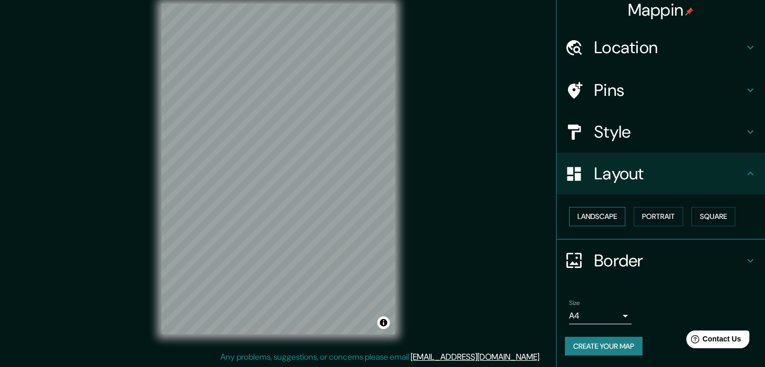
click at [581, 218] on button "Landscape" at bounding box center [597, 216] width 56 height 19
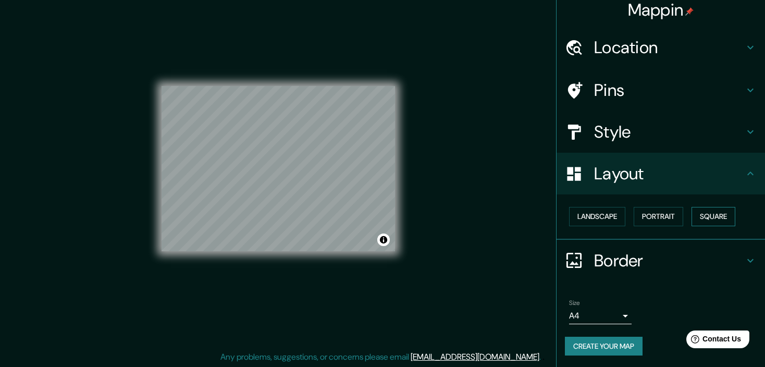
click at [709, 209] on button "Square" at bounding box center [713, 216] width 44 height 19
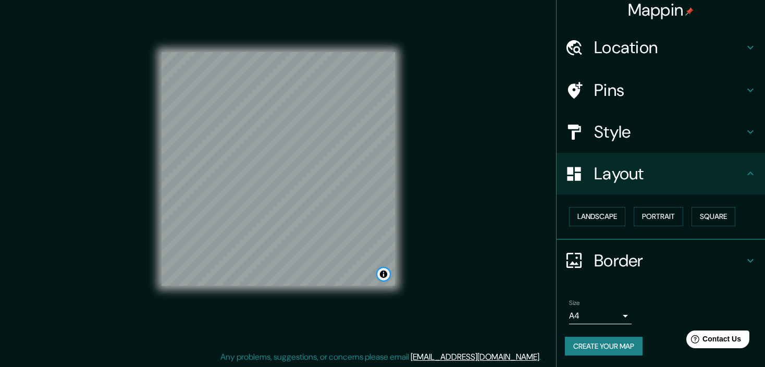
click at [384, 276] on button "Toggle attribution" at bounding box center [383, 274] width 13 height 13
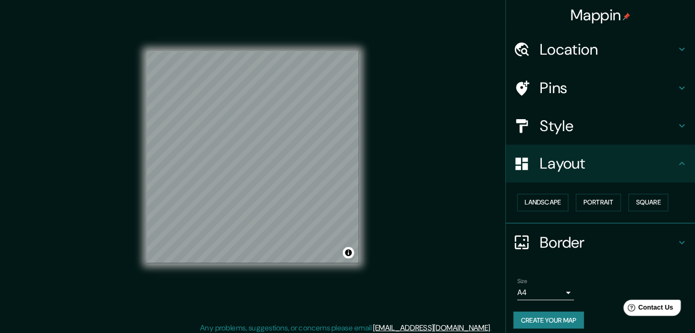
scroll to position [9, 0]
